Goal: Check status: Check status

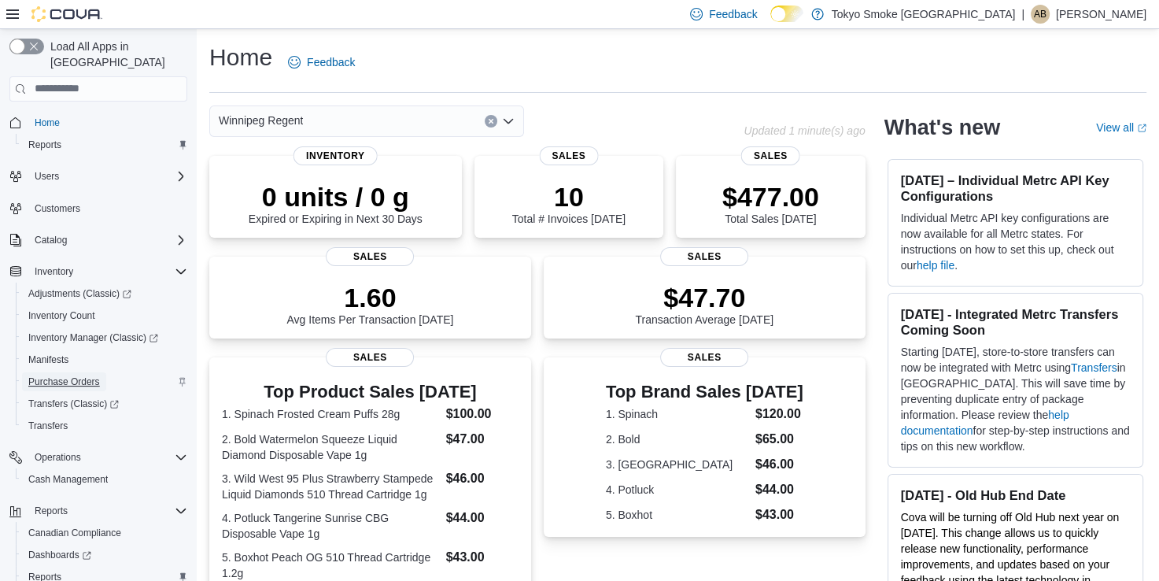
click at [60, 373] on span "Purchase Orders" at bounding box center [64, 381] width 72 height 19
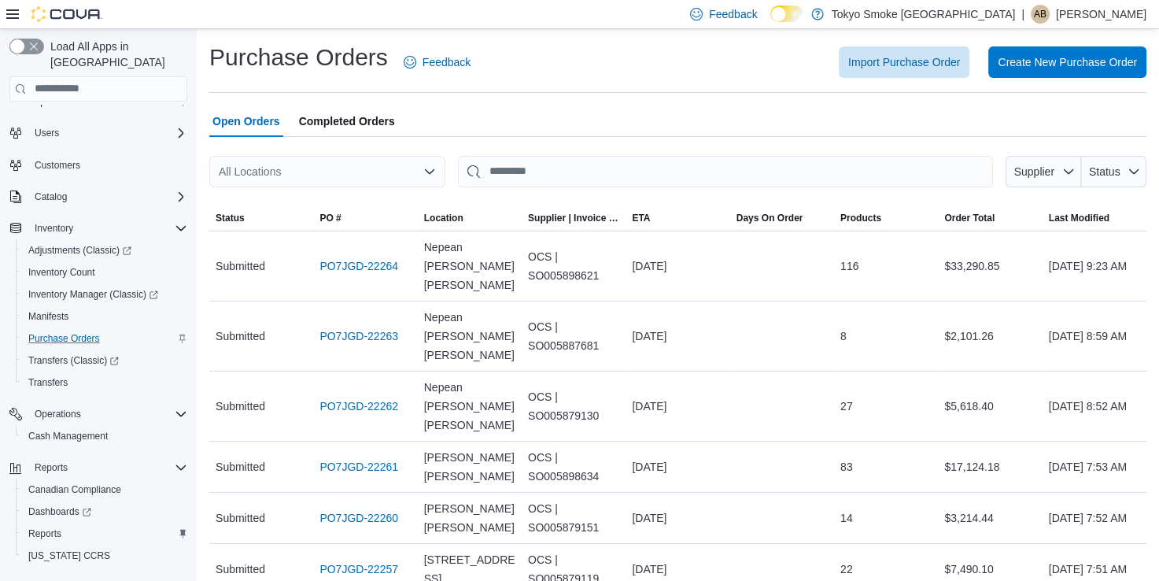
scroll to position [61, 0]
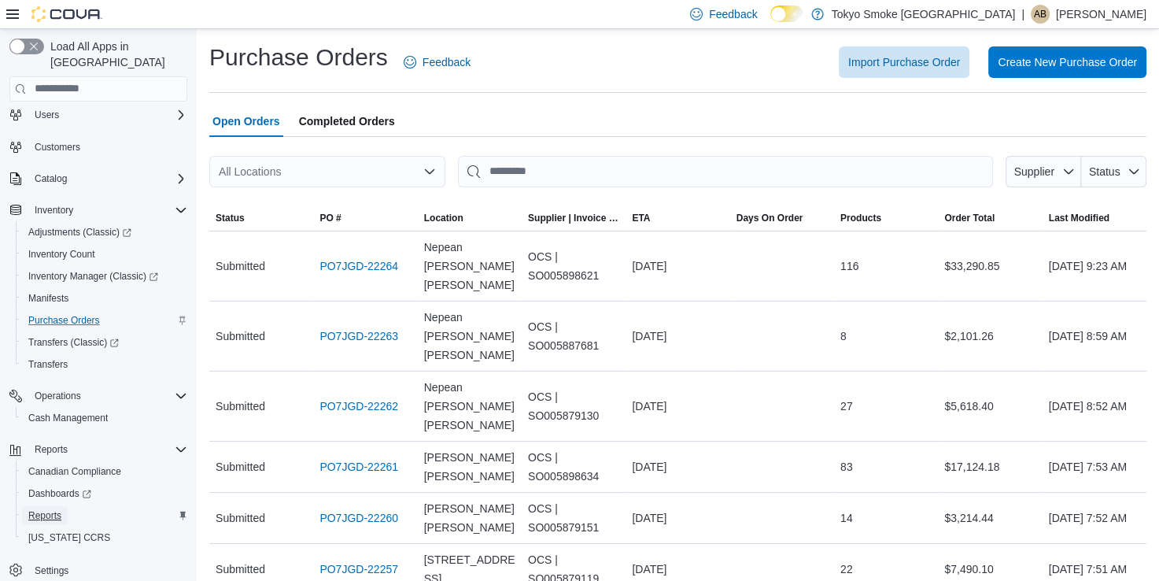
click at [45, 509] on span "Reports" at bounding box center [44, 515] width 33 height 13
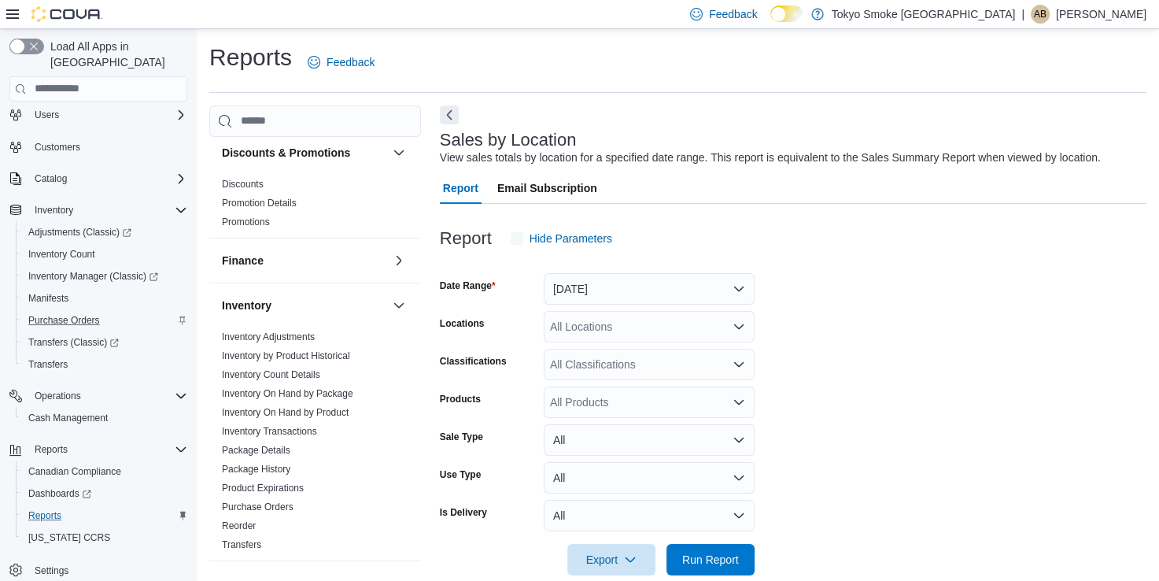
scroll to position [25, 0]
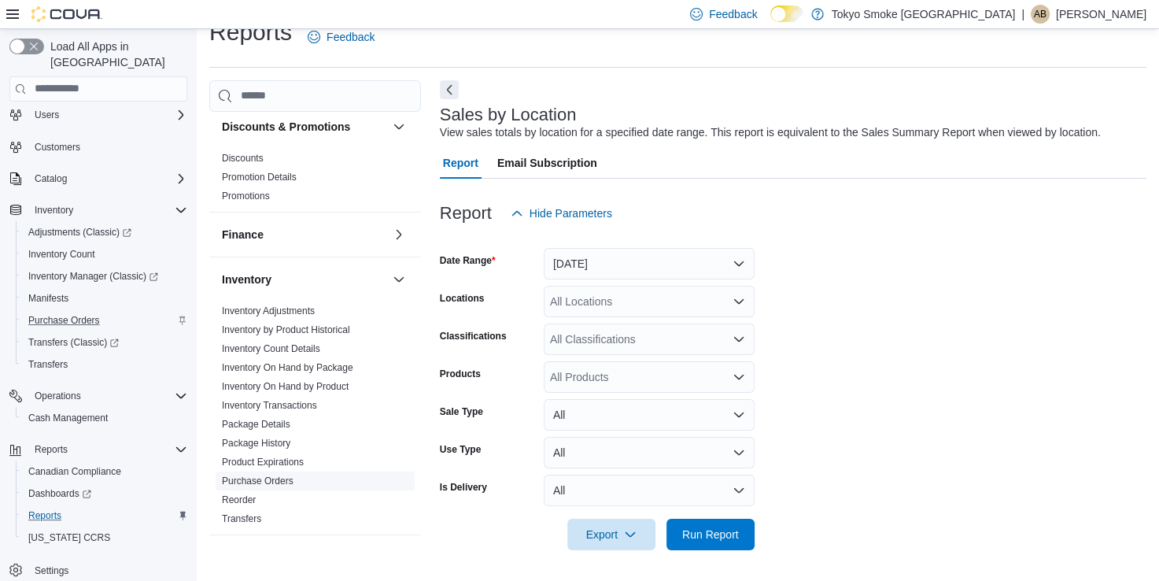
click at [264, 483] on link "Purchase Orders" at bounding box center [258, 480] width 72 height 11
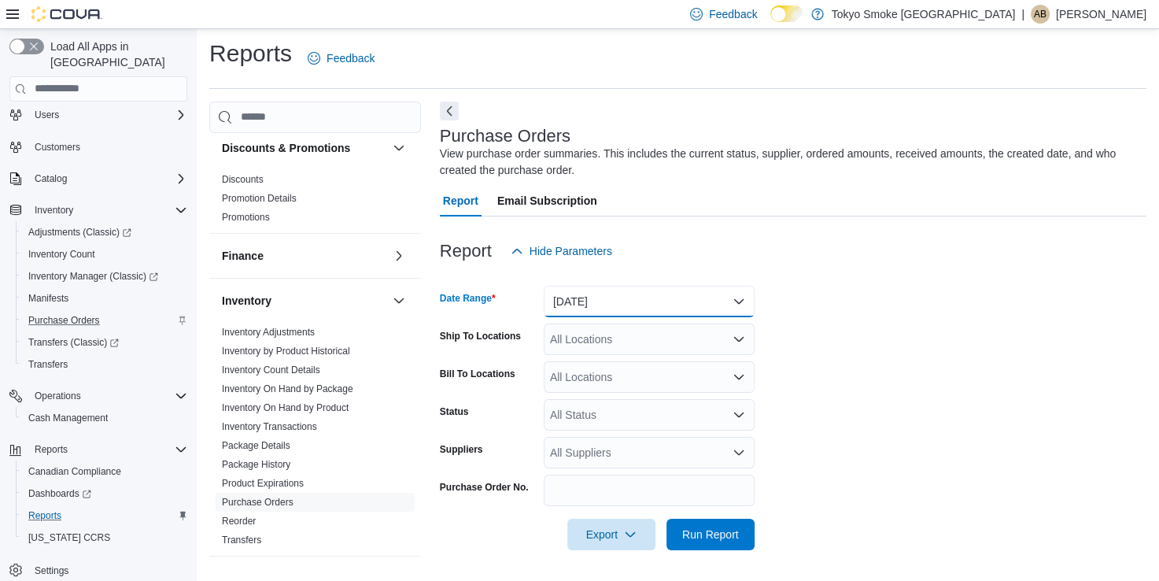
click at [602, 300] on button "[DATE]" at bounding box center [649, 301] width 211 height 31
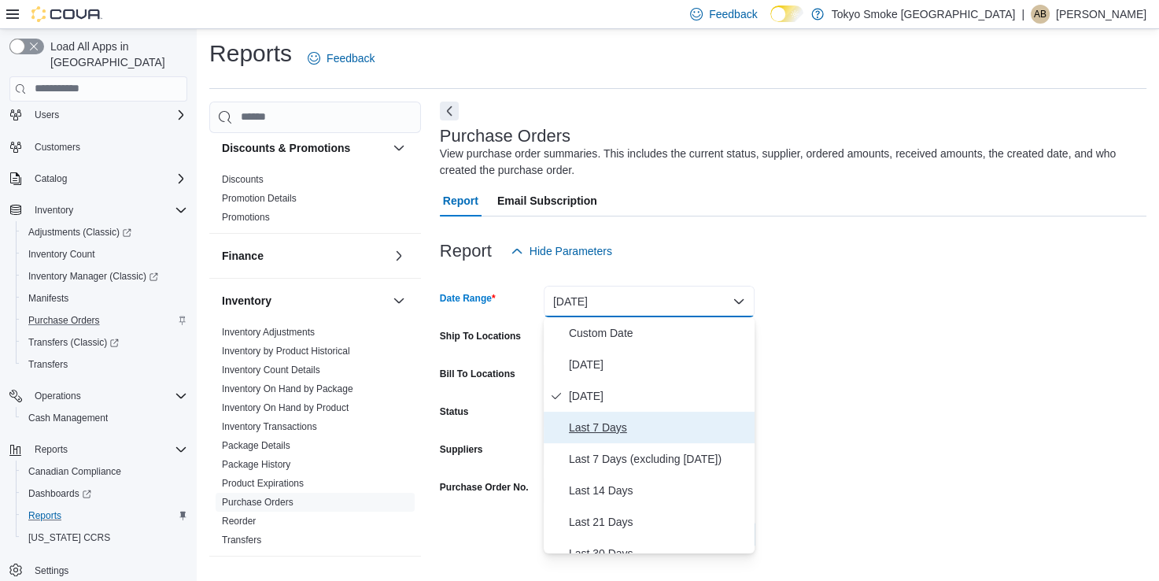
click at [611, 423] on span "Last 7 Days" at bounding box center [658, 427] width 179 height 19
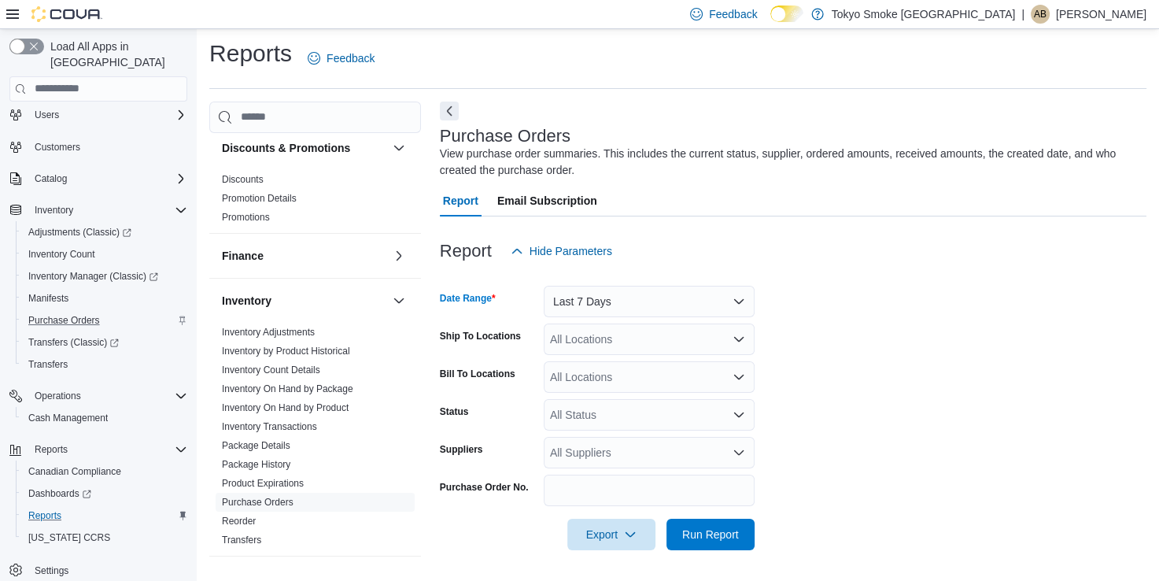
click at [583, 345] on div "All Locations" at bounding box center [649, 338] width 211 height 31
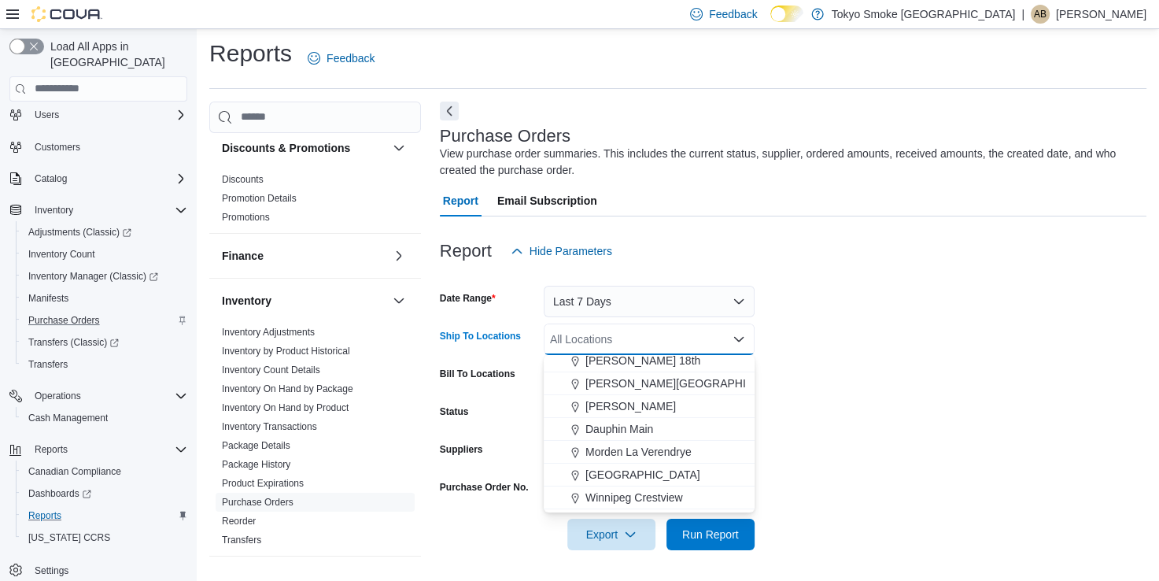
scroll to position [79, 0]
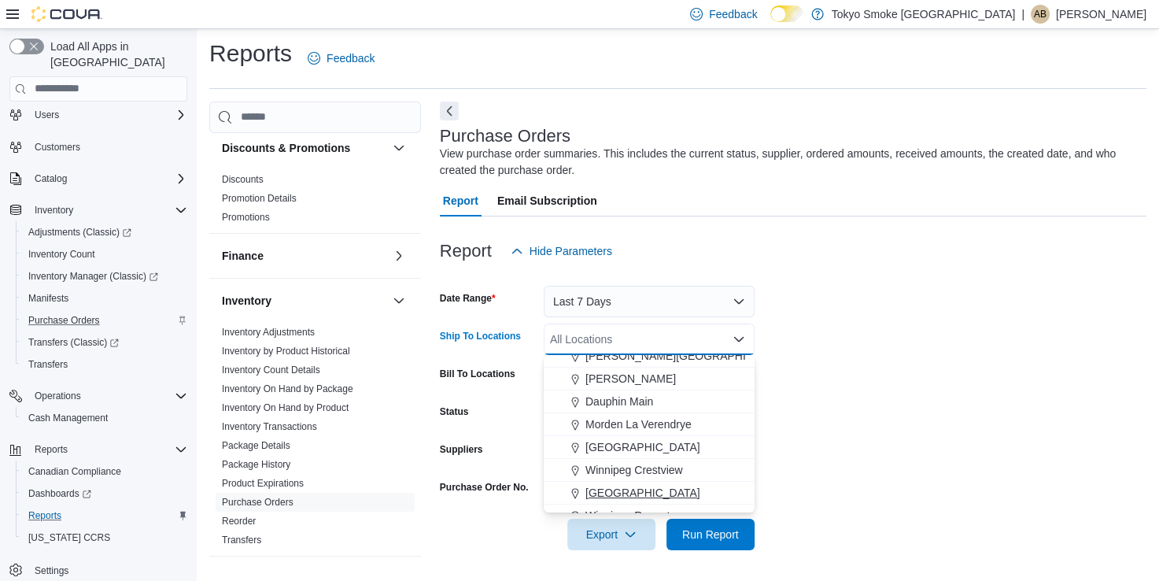
click at [695, 496] on span "[GEOGRAPHIC_DATA]" at bounding box center [643, 493] width 115 height 16
click at [707, 537] on span "Run Report" at bounding box center [710, 534] width 57 height 16
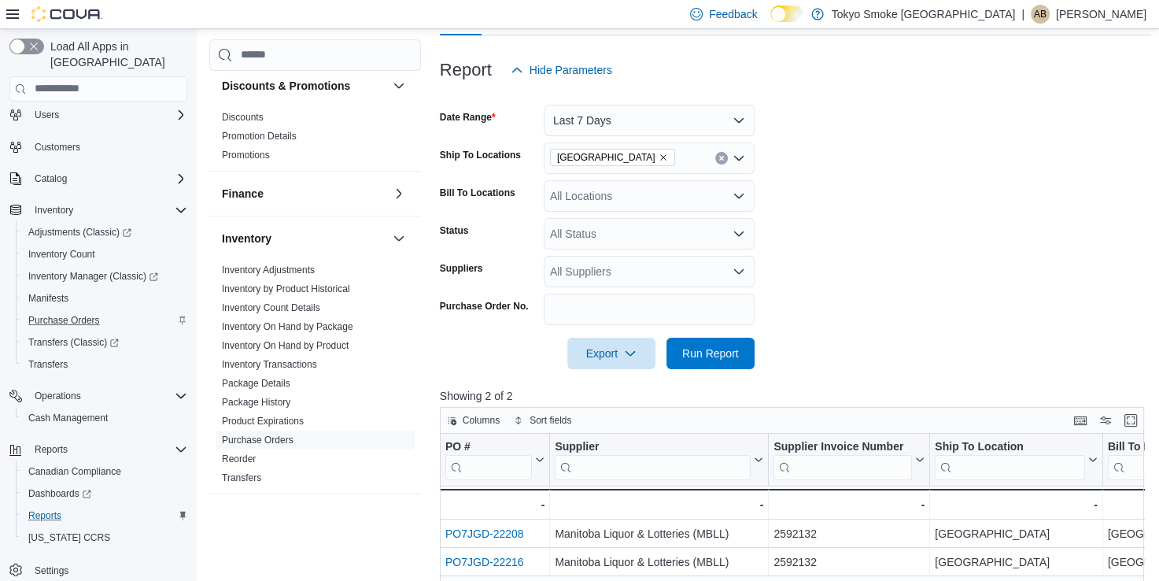
scroll to position [319, 0]
